Goal: Register for event/course

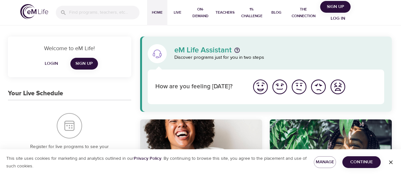
click at [336, 17] on span "Log in" at bounding box center [337, 19] width 25 height 8
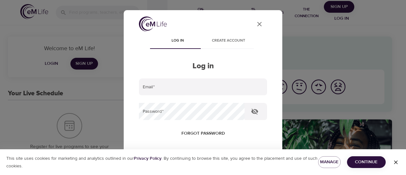
type input "[PERSON_NAME][EMAIL_ADDRESS][PERSON_NAME][DOMAIN_NAME]"
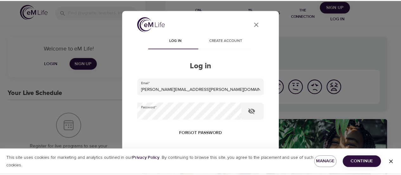
scroll to position [104, 0]
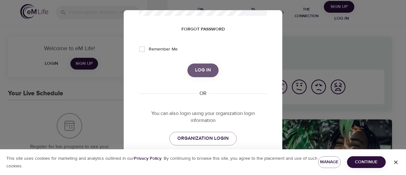
click at [201, 70] on span "Log in" at bounding box center [203, 70] width 16 height 8
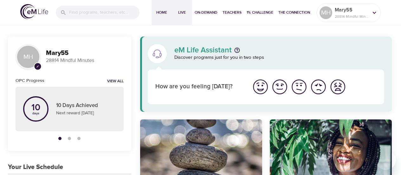
click at [181, 12] on span "Live" at bounding box center [181, 12] width 15 height 7
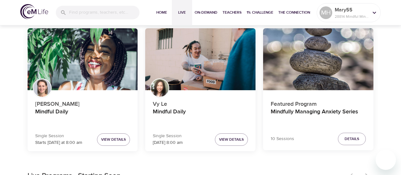
scroll to position [55, 0]
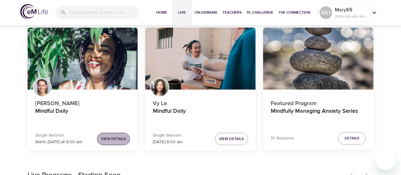
click at [117, 134] on button "View Details" at bounding box center [113, 138] width 33 height 12
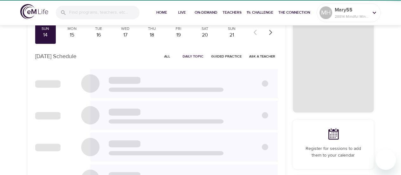
scroll to position [52, 0]
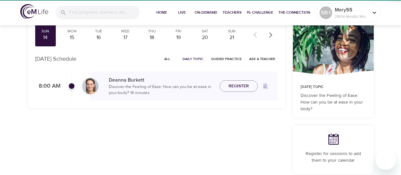
checkbox input "true"
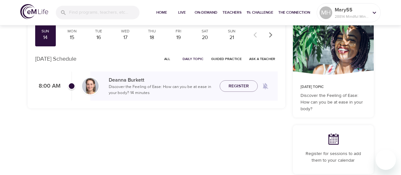
scroll to position [0, 0]
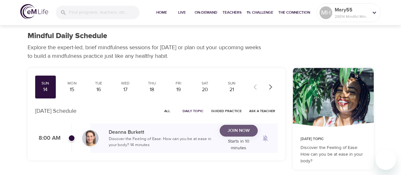
click at [242, 134] on span "Join Now" at bounding box center [239, 130] width 22 height 8
